Goal: Check status: Check status

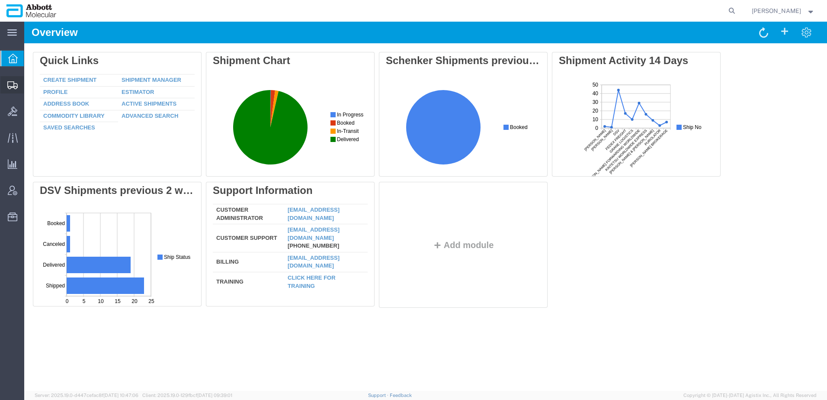
click at [0, 0] on span "Shipment Manager" at bounding box center [0, 0] width 0 height 0
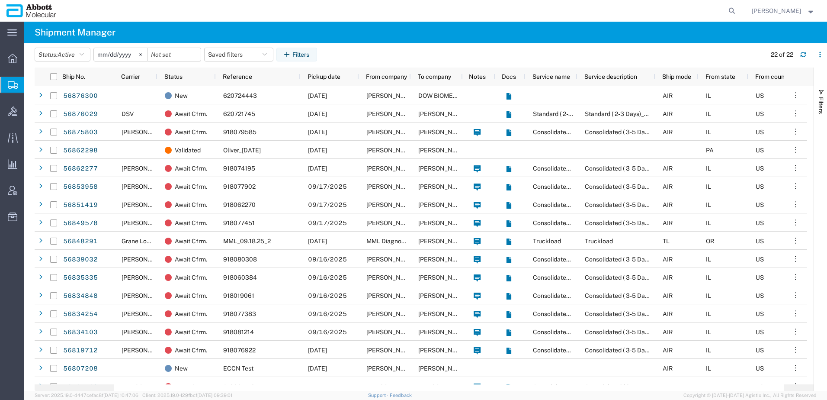
click at [112, 53] on input "[DATE]" at bounding box center [120, 54] width 53 height 13
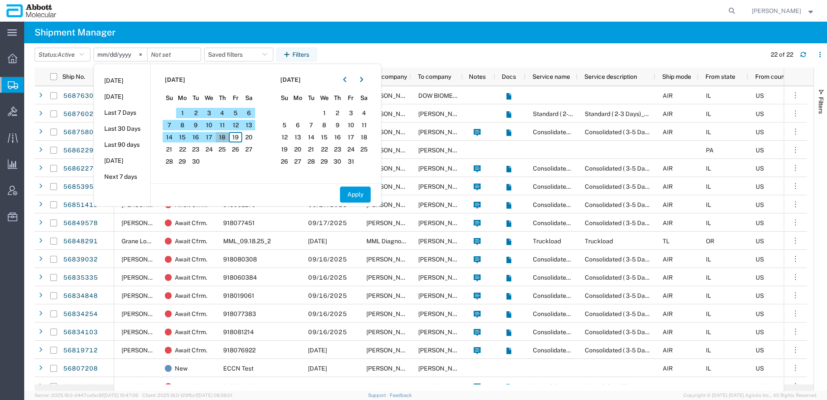
click at [225, 137] on span "18" at bounding box center [222, 137] width 13 height 10
click at [360, 194] on button "Apply" at bounding box center [355, 195] width 31 height 16
type input "[DATE]"
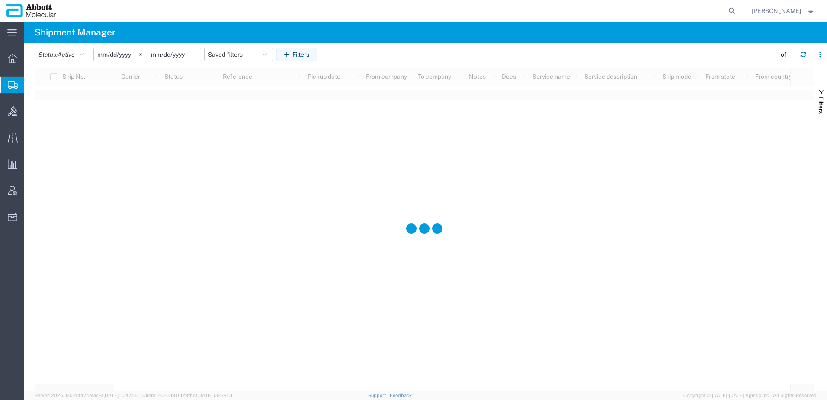
click at [177, 57] on input "date" at bounding box center [174, 54] width 53 height 13
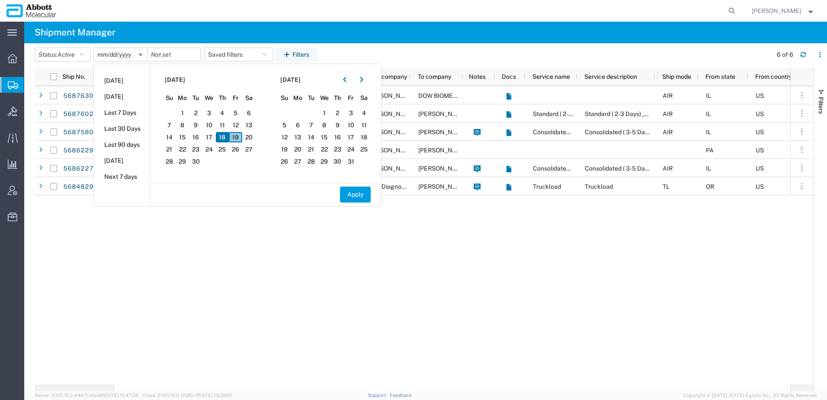
click at [237, 135] on span "19" at bounding box center [235, 137] width 13 height 10
click at [360, 192] on button "Apply" at bounding box center [355, 195] width 31 height 16
type input "[DATE]"
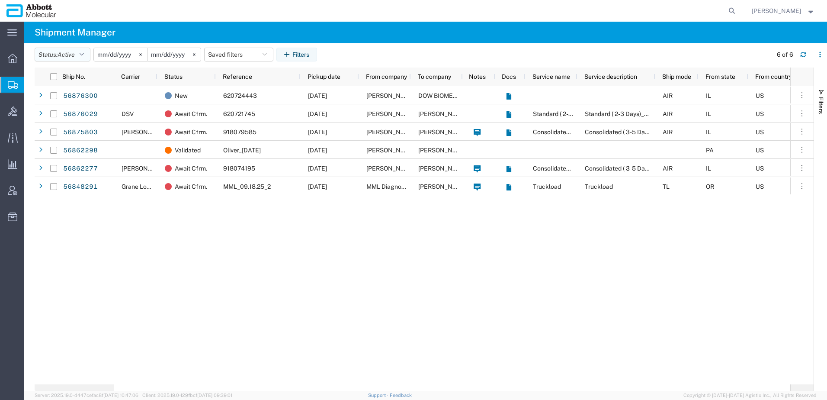
click at [59, 53] on button "Status: Active" at bounding box center [63, 55] width 56 height 14
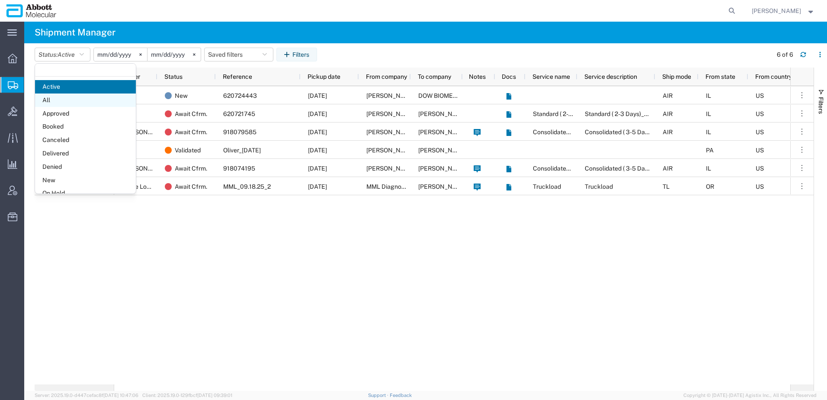
click at [53, 97] on span "All" at bounding box center [85, 99] width 101 height 13
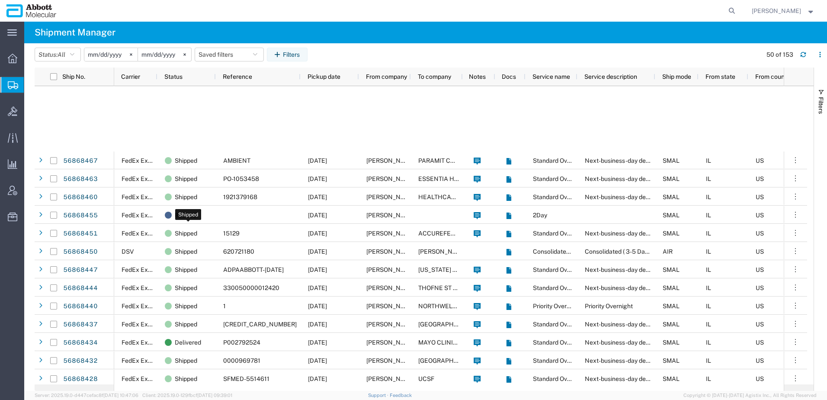
scroll to position [649, 0]
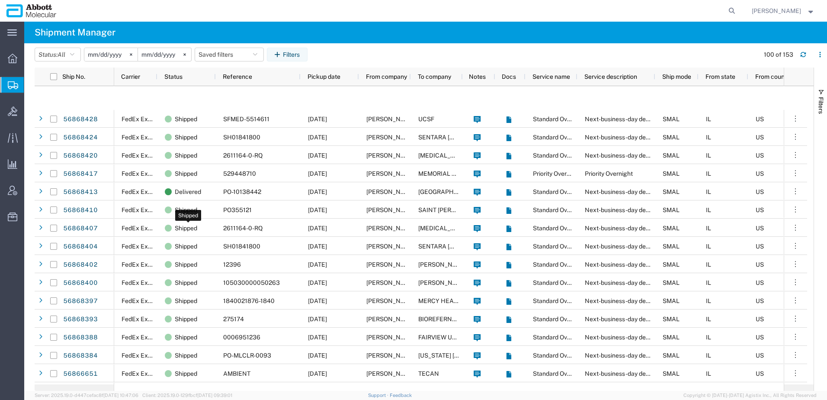
scroll to position [866, 0]
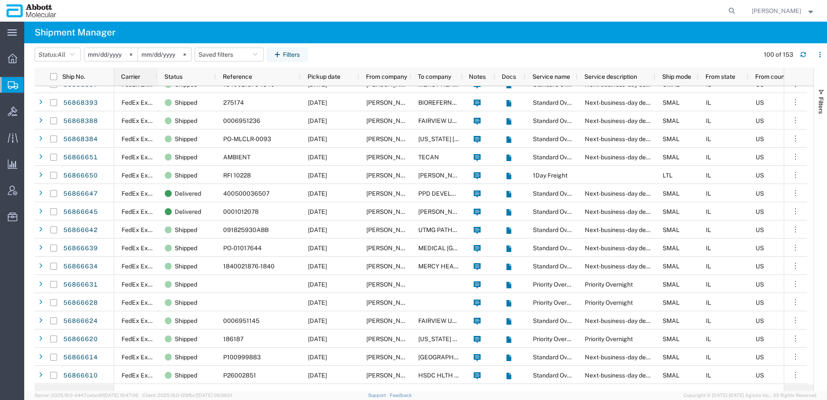
click at [122, 82] on div "Carrier" at bounding box center [137, 77] width 33 height 14
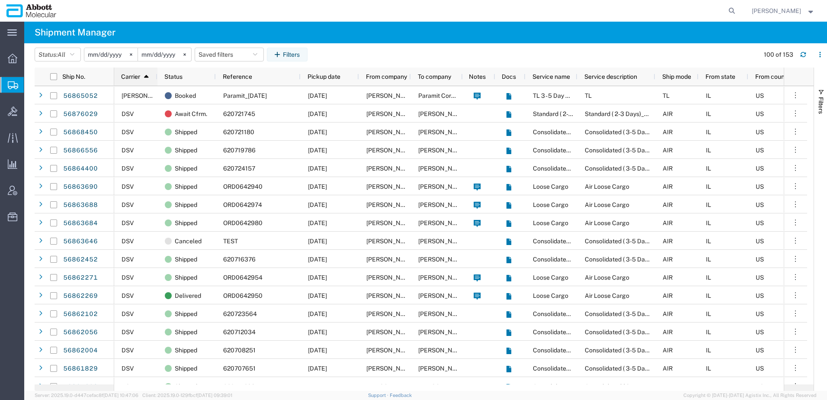
click at [129, 75] on span "Carrier" at bounding box center [130, 76] width 19 height 7
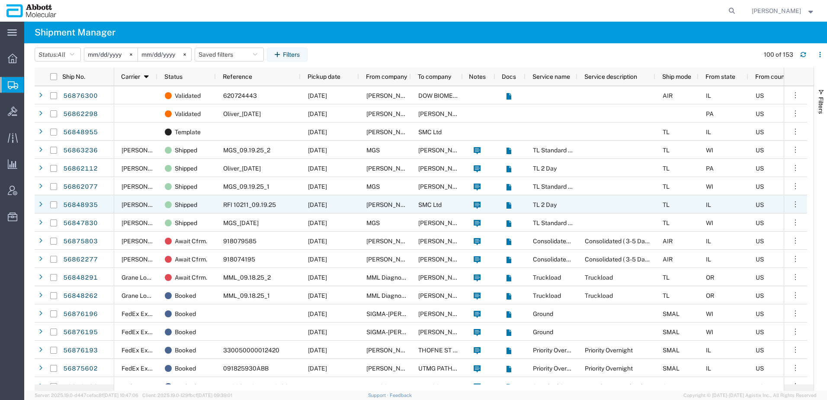
click at [137, 203] on span "[PERSON_NAME] Brokerage" at bounding box center [162, 204] width 80 height 7
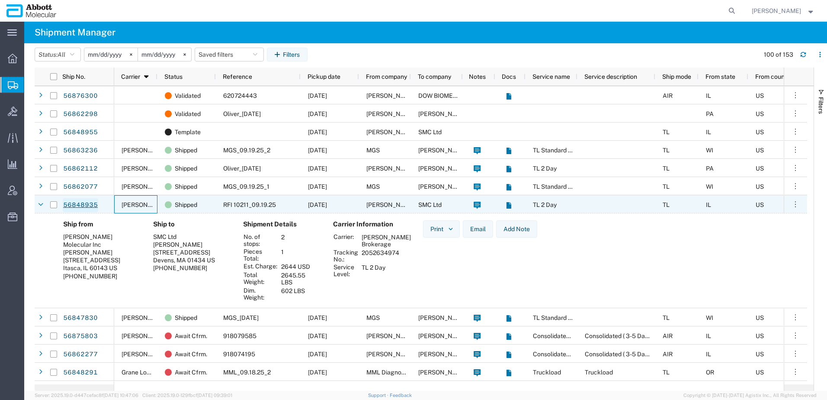
click at [89, 203] on link "56848935" at bounding box center [80, 205] width 35 height 14
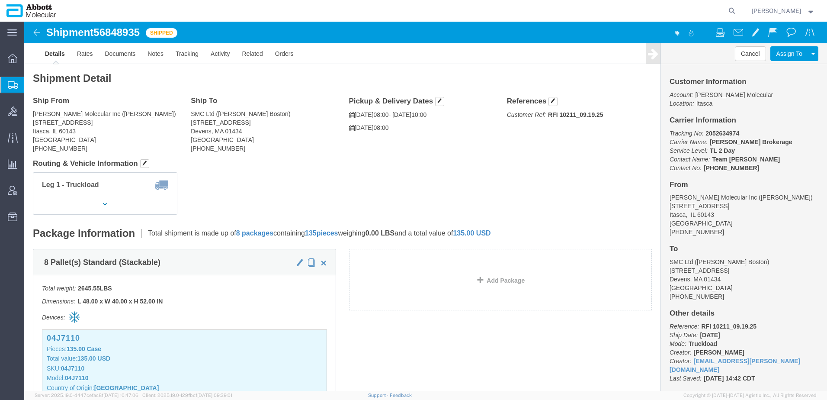
click span "56848935"
copy span "56848935"
click div "References Customer Ref: RFI 10211_09.19.25 Edit References Select Account Type…"
drag, startPoint x: 579, startPoint y: 92, endPoint x: 573, endPoint y: 93, distance: 5.3
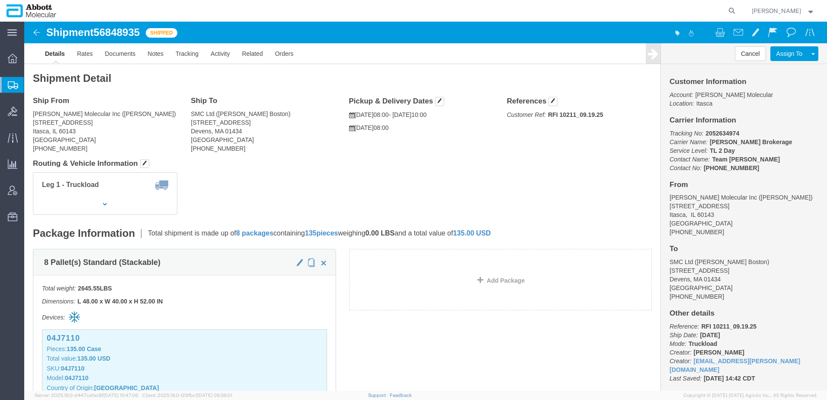
click p "Customer Ref: RFI 10211_09.19.25"
click span "56848935"
copy span "56848935"
